Goal: Task Accomplishment & Management: Manage account settings

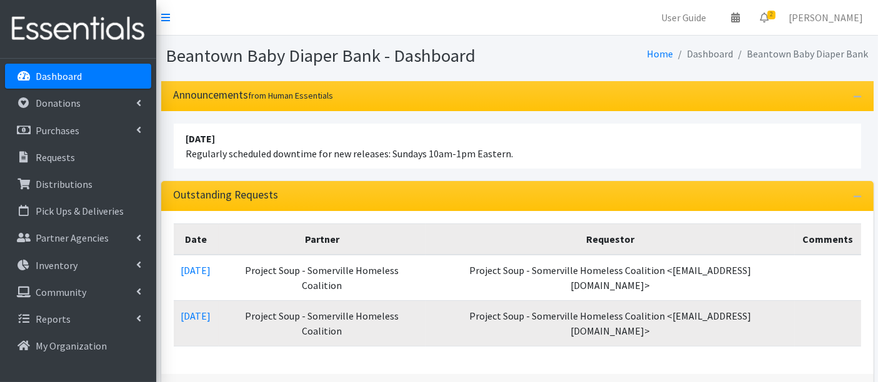
click at [515, 382] on link "View all requests" at bounding box center [517, 389] width 71 height 12
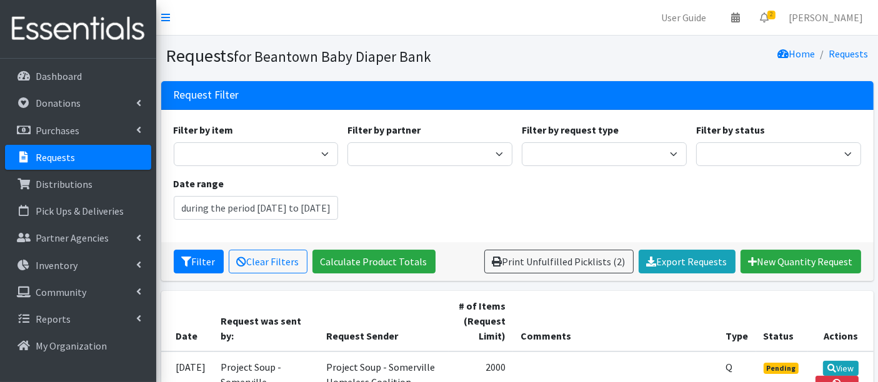
type input "[DATE] - [DATE]"
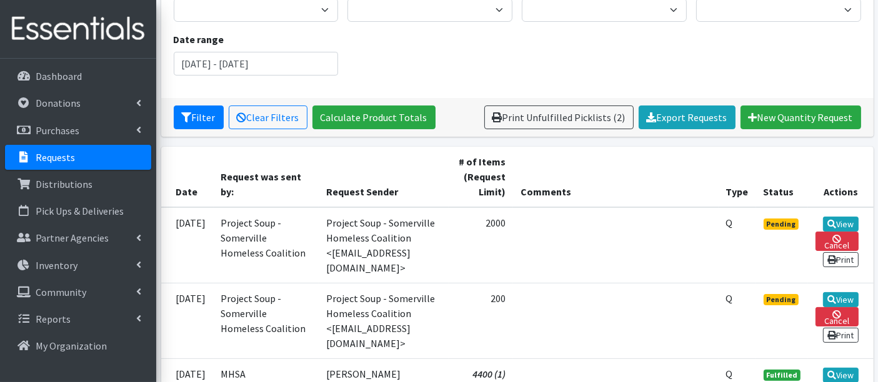
scroll to position [277, 0]
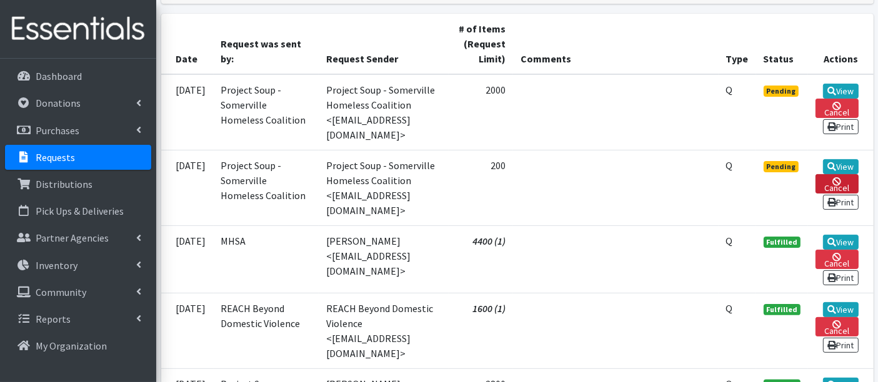
click at [833, 180] on link "Cancel" at bounding box center [836, 183] width 42 height 19
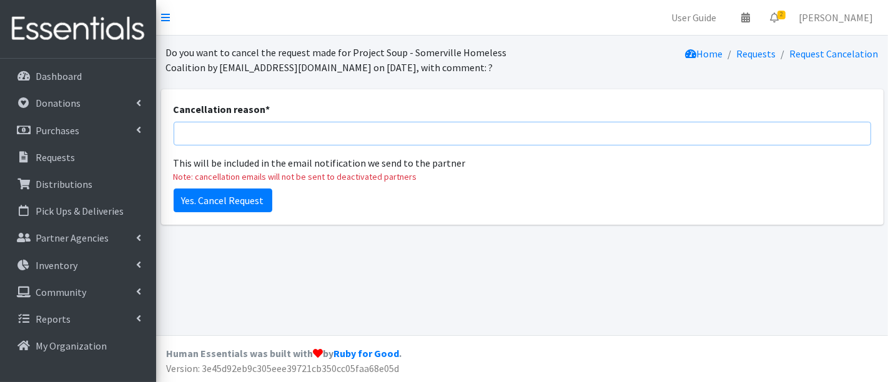
click at [215, 131] on input "Cancellation reason *" at bounding box center [523, 134] width 698 height 24
type input "j"
drag, startPoint x: 307, startPoint y: 137, endPoint x: 262, endPoint y: 135, distance: 45.0
click at [262, 135] on input "submitted request in error" at bounding box center [523, 134] width 698 height 24
click at [184, 131] on input "submitted request" at bounding box center [523, 134] width 698 height 24
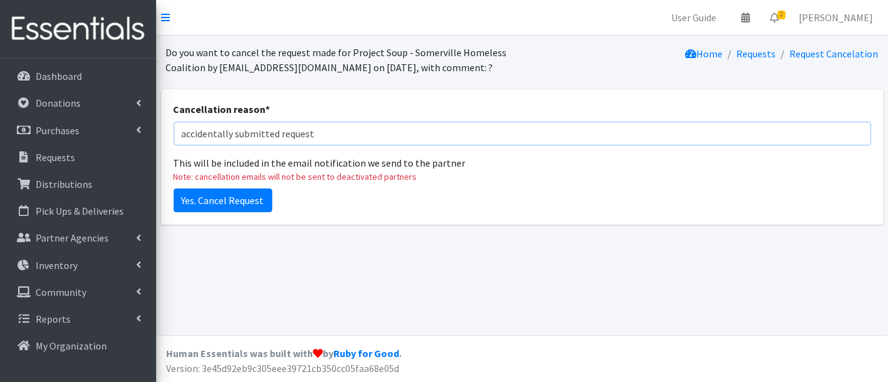
click at [346, 133] on input "accidentally submitted request" at bounding box center [523, 134] width 698 height 24
drag, startPoint x: 335, startPoint y: 136, endPoint x: 278, endPoint y: 134, distance: 57.5
click at [278, 134] on input "accidentally submitted request" at bounding box center [523, 134] width 698 height 24
type input "accidentally submitted"
click at [238, 199] on input "Yes. Cancel Request" at bounding box center [223, 201] width 99 height 24
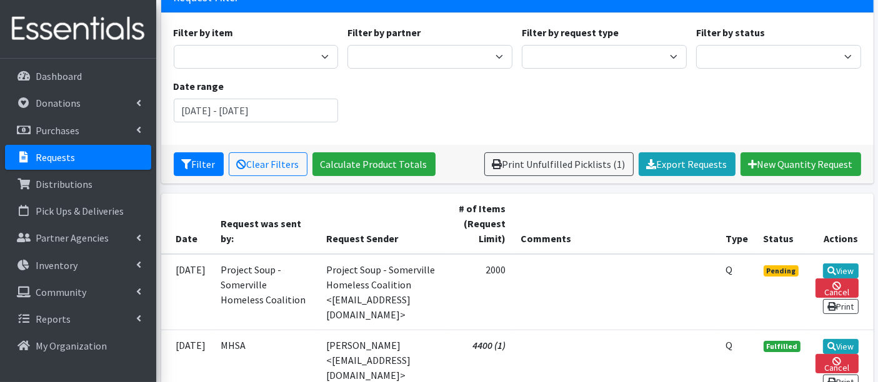
scroll to position [208, 0]
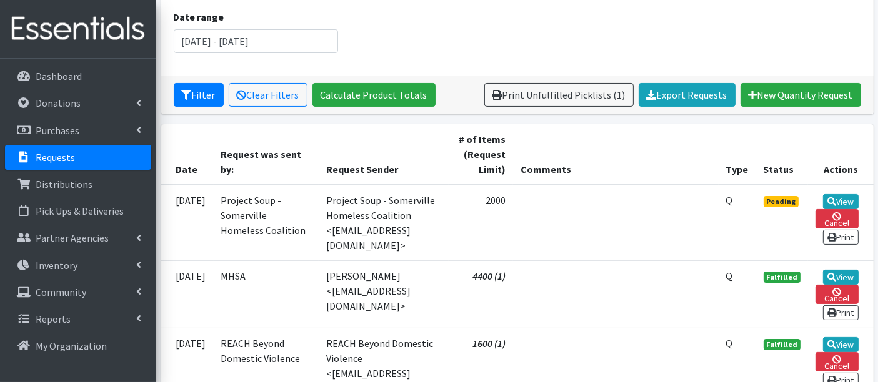
click at [64, 156] on p "Requests" at bounding box center [55, 157] width 39 height 12
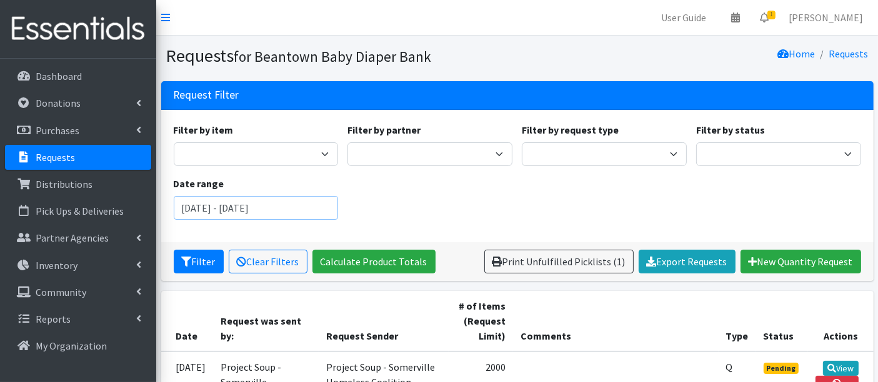
click at [278, 203] on input "August 3, 2025 - November 3, 2025" at bounding box center [256, 208] width 165 height 24
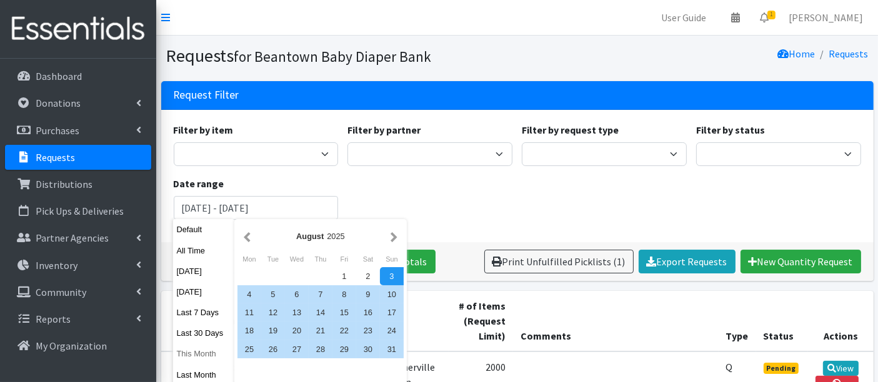
click at [200, 355] on button "This Month" at bounding box center [203, 354] width 61 height 18
type input "October 1, 2025 - October 31, 2025"
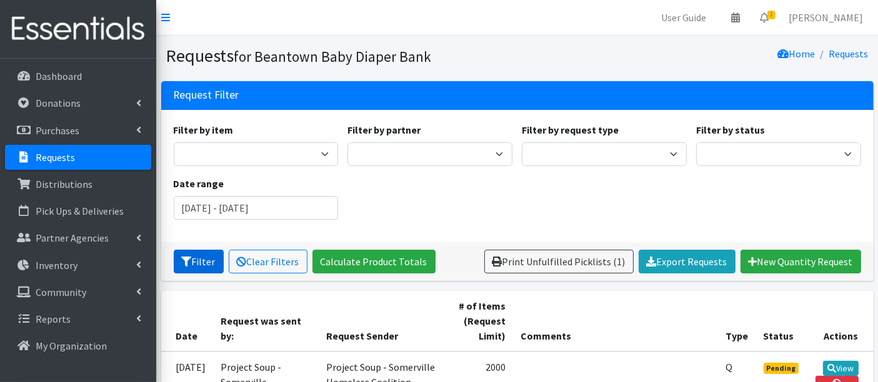
click at [199, 263] on button "Filter" at bounding box center [199, 262] width 50 height 24
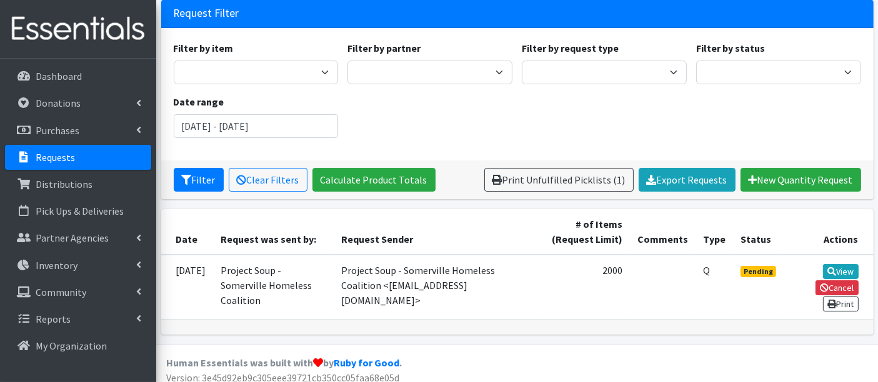
scroll to position [87, 0]
